Goal: Task Accomplishment & Management: Use online tool/utility

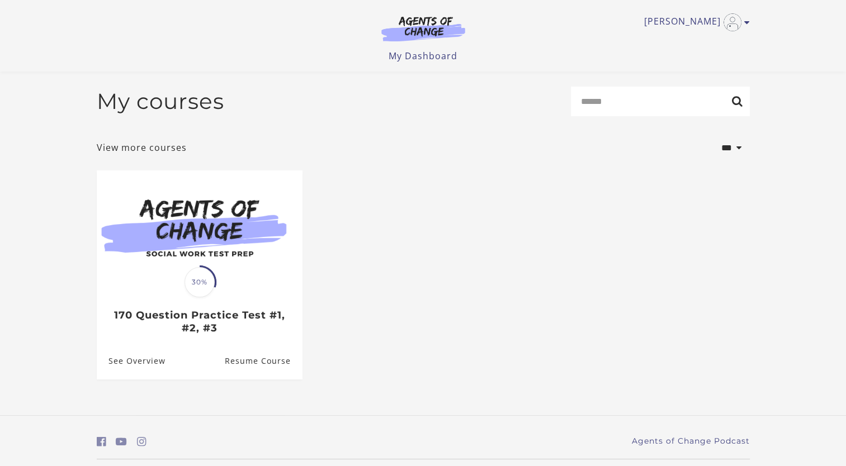
scroll to position [32, 0]
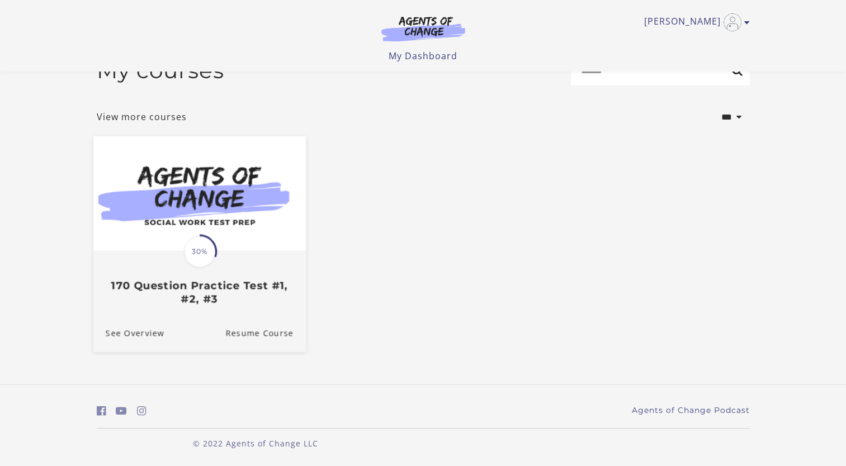
click at [264, 234] on img at bounding box center [199, 193] width 212 height 115
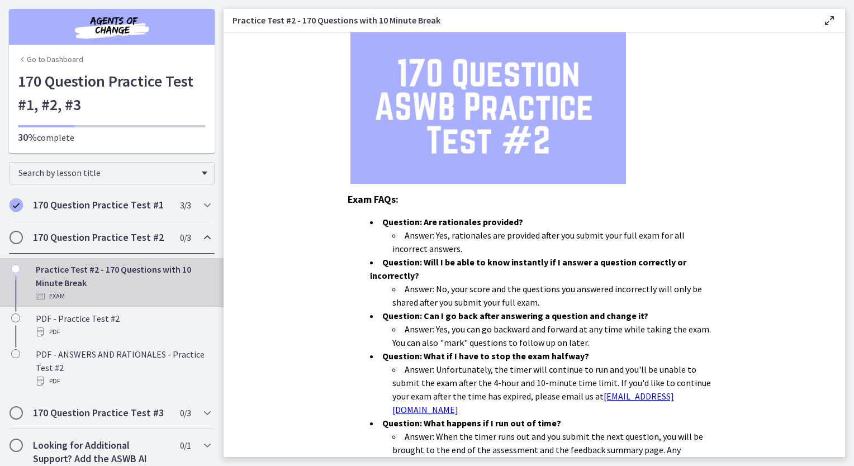
scroll to position [287, 0]
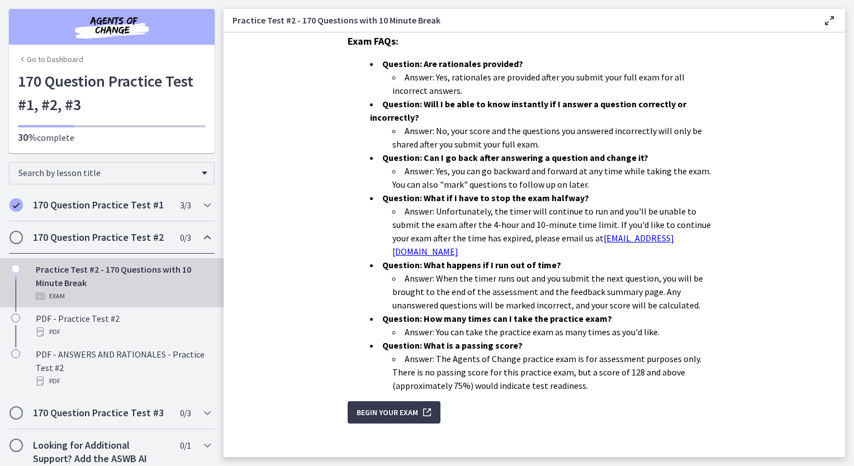
click at [394, 409] on button "Begin Your Exam" at bounding box center [394, 412] width 93 height 22
